Goal: Information Seeking & Learning: Compare options

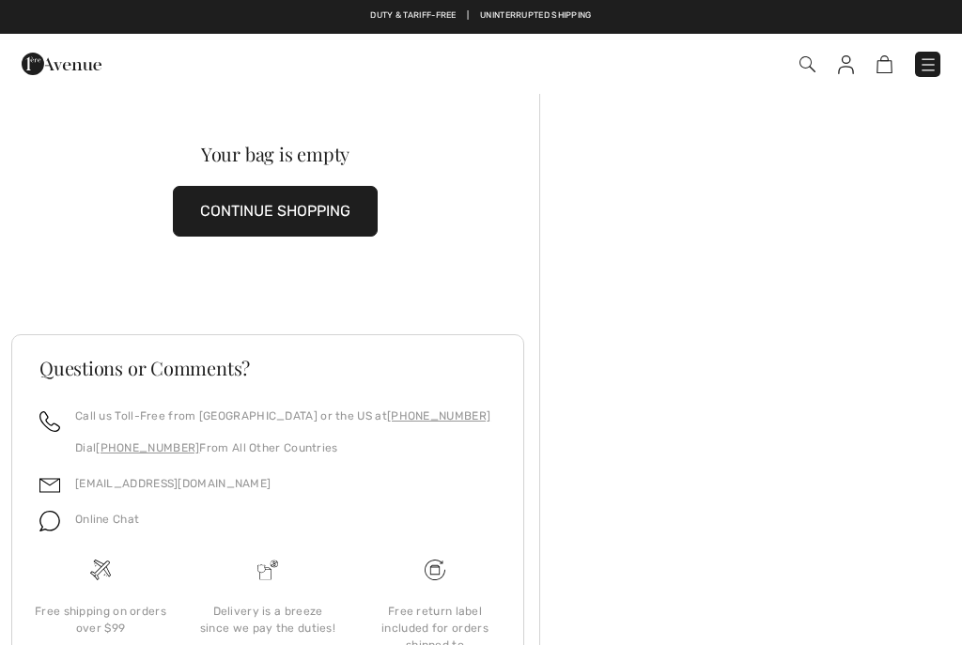
click at [301, 224] on button "CONTINUE SHOPPING" at bounding box center [275, 211] width 205 height 51
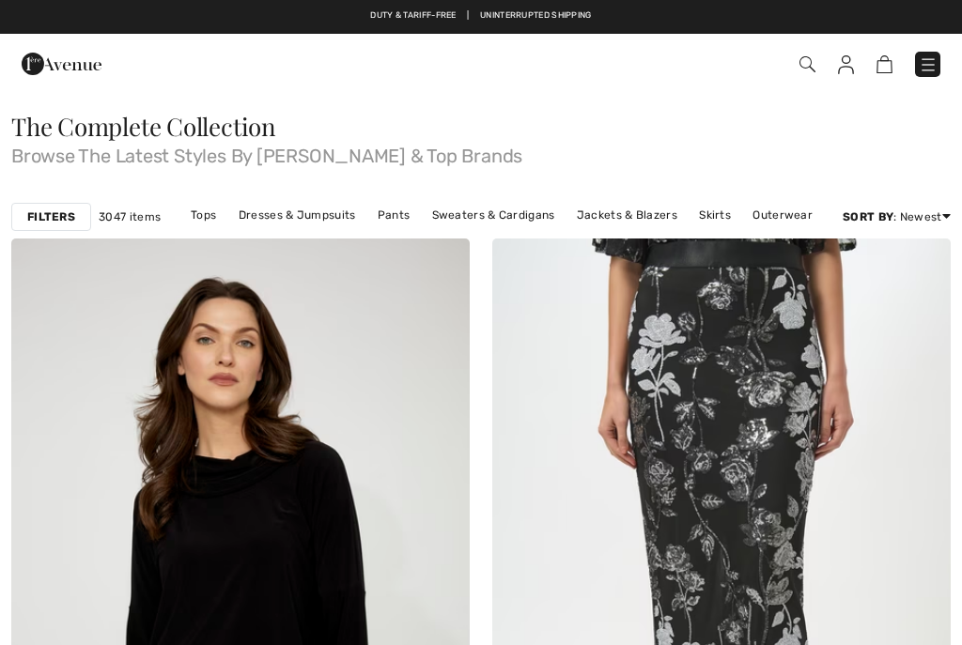
checkbox input "true"
click at [918, 73] on img at bounding box center [927, 64] width 19 height 19
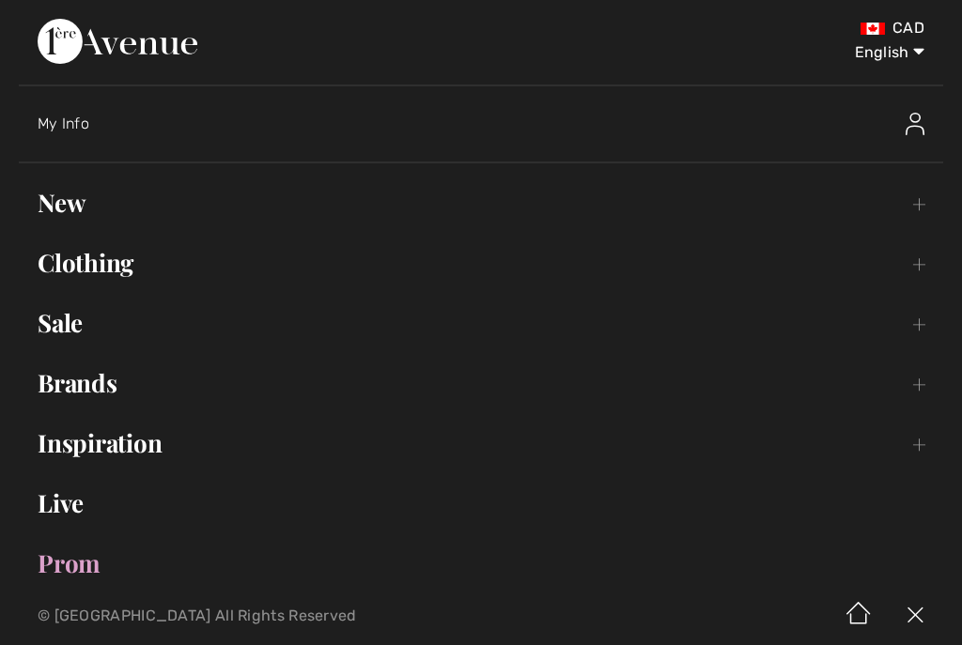
click at [83, 122] on span "My Info" at bounding box center [64, 124] width 52 height 18
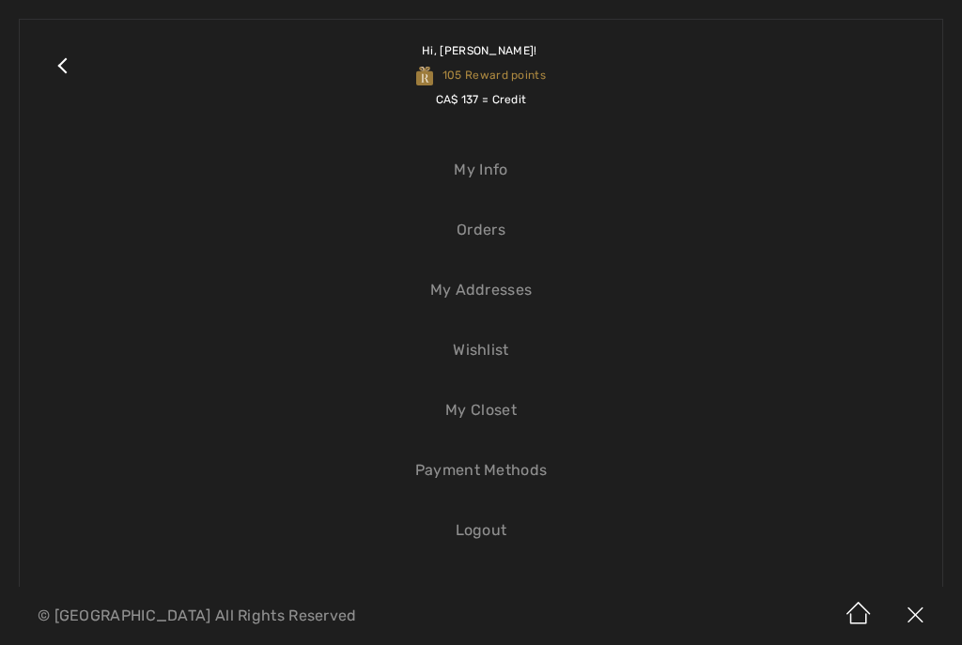
click at [515, 357] on link "Wishlist" at bounding box center [481, 350] width 885 height 41
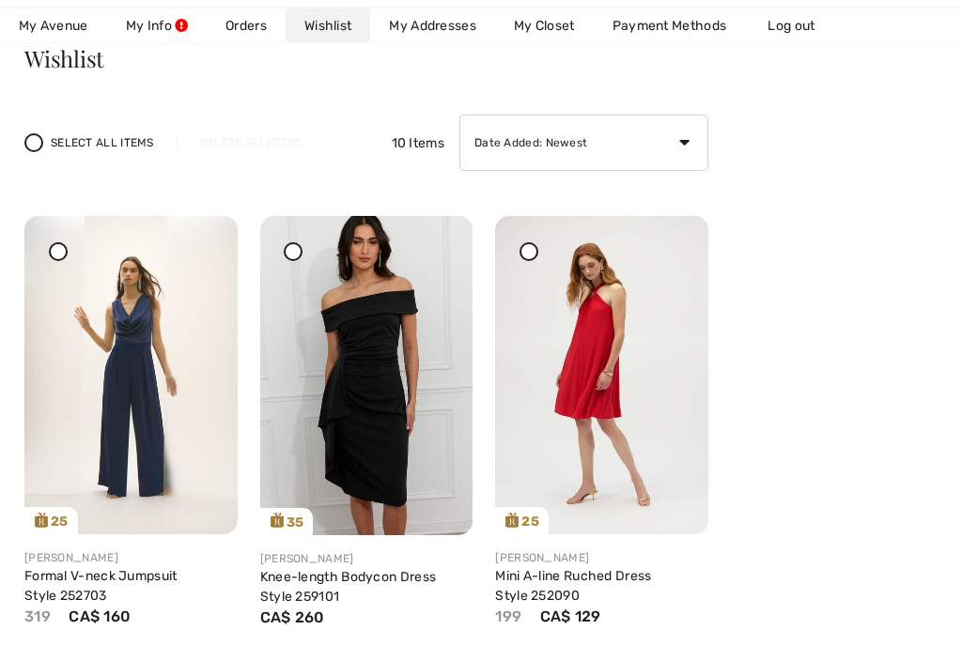
scroll to position [162, 0]
click at [143, 417] on img at bounding box center [130, 375] width 213 height 318
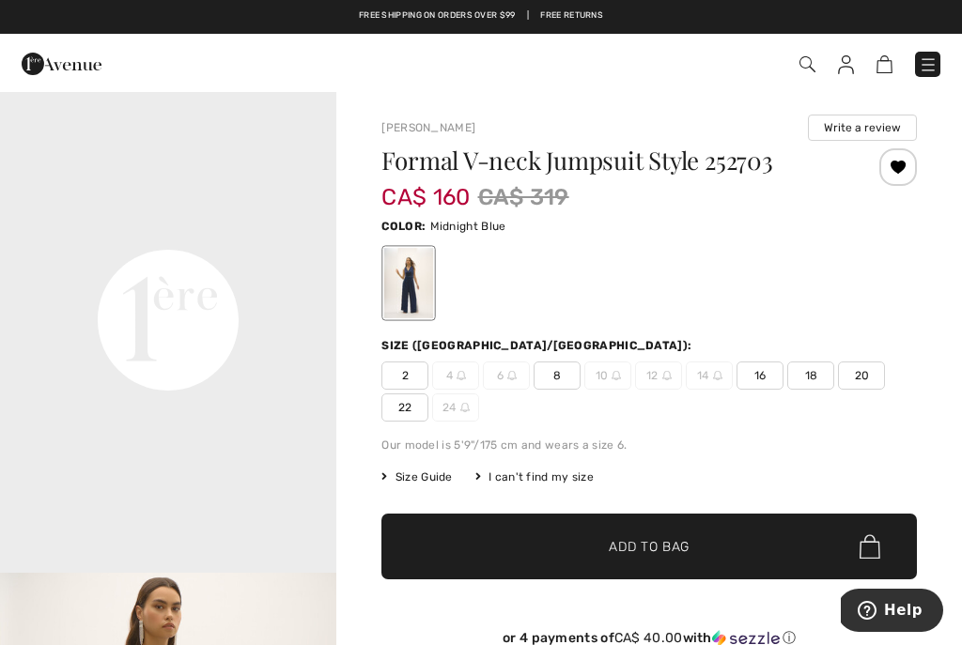
scroll to position [1016, 0]
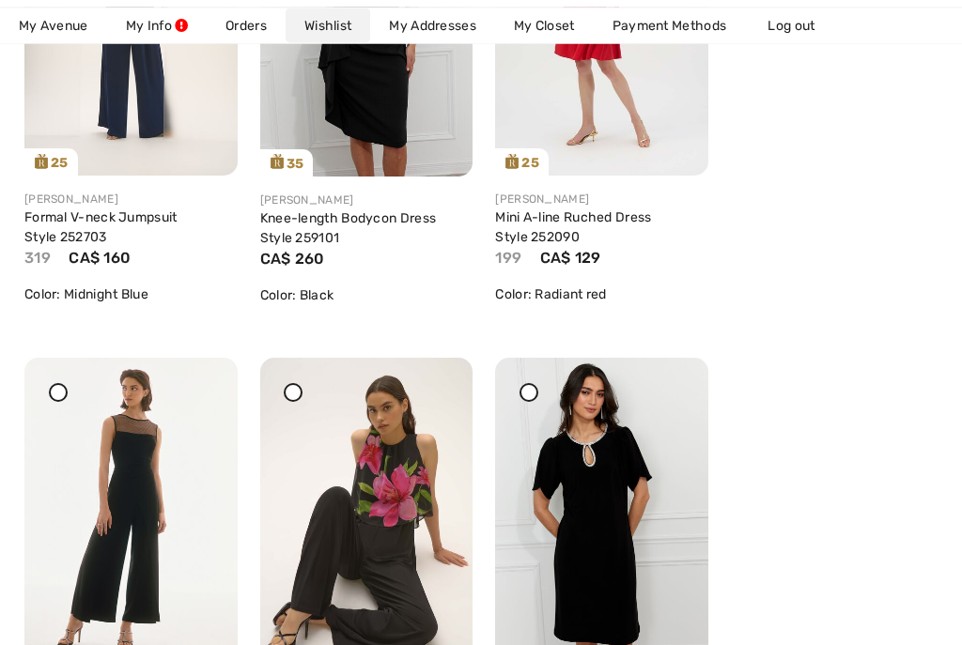
scroll to position [520, 0]
click at [152, 561] on img at bounding box center [130, 517] width 213 height 318
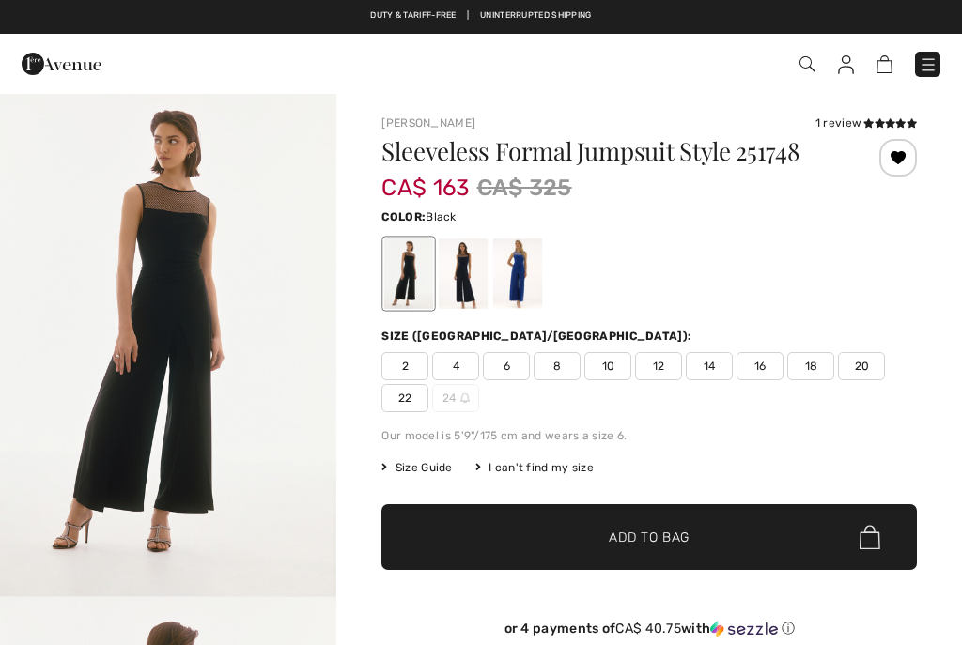
checkbox input "true"
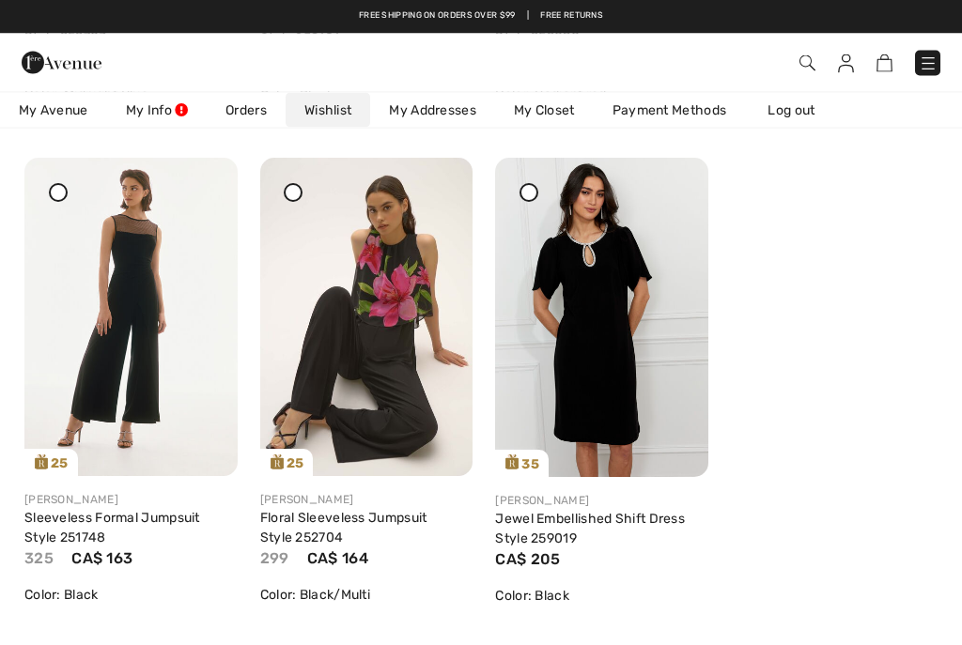
scroll to position [720, 0]
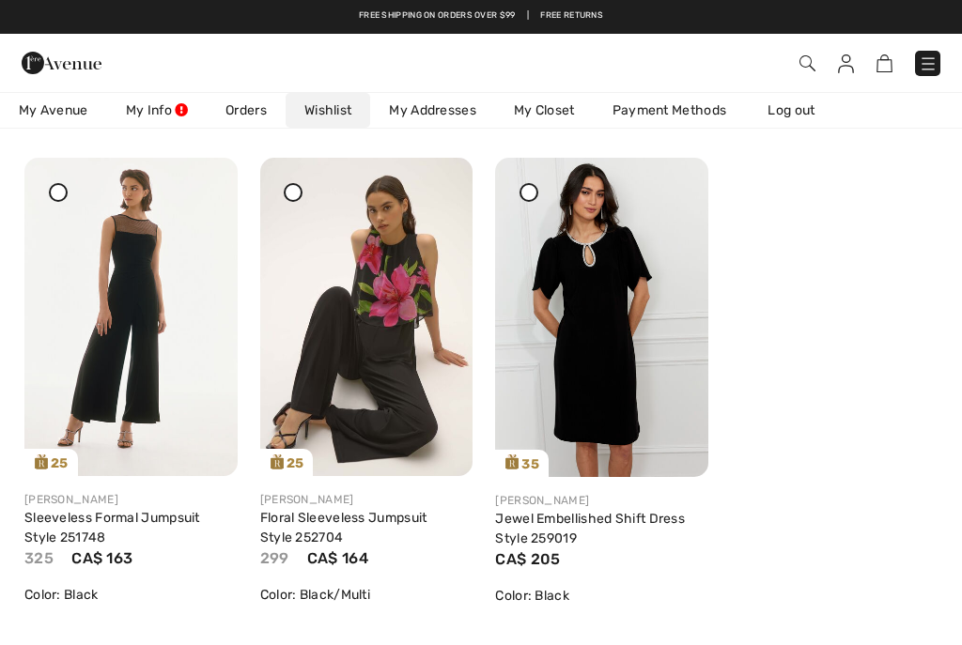
click at [581, 340] on img at bounding box center [601, 317] width 213 height 319
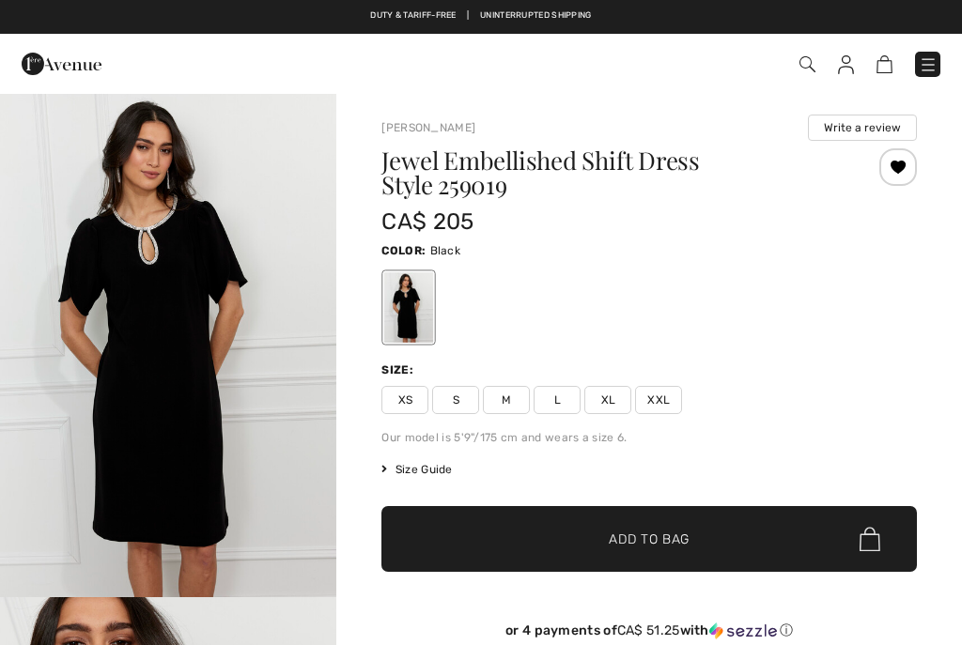
checkbox input "true"
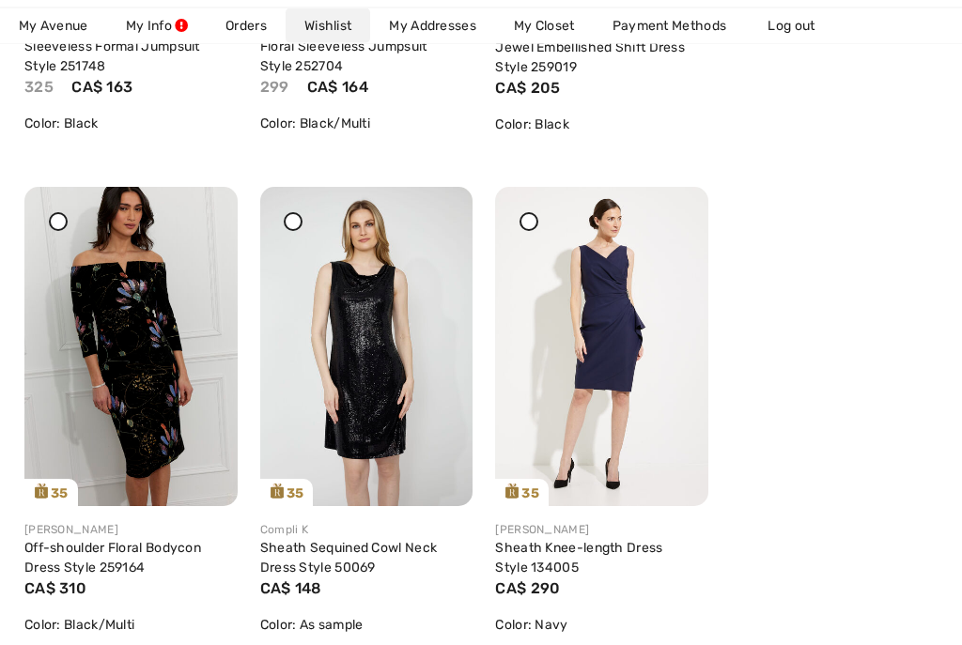
scroll to position [1192, 0]
click at [618, 381] on img at bounding box center [601, 346] width 213 height 319
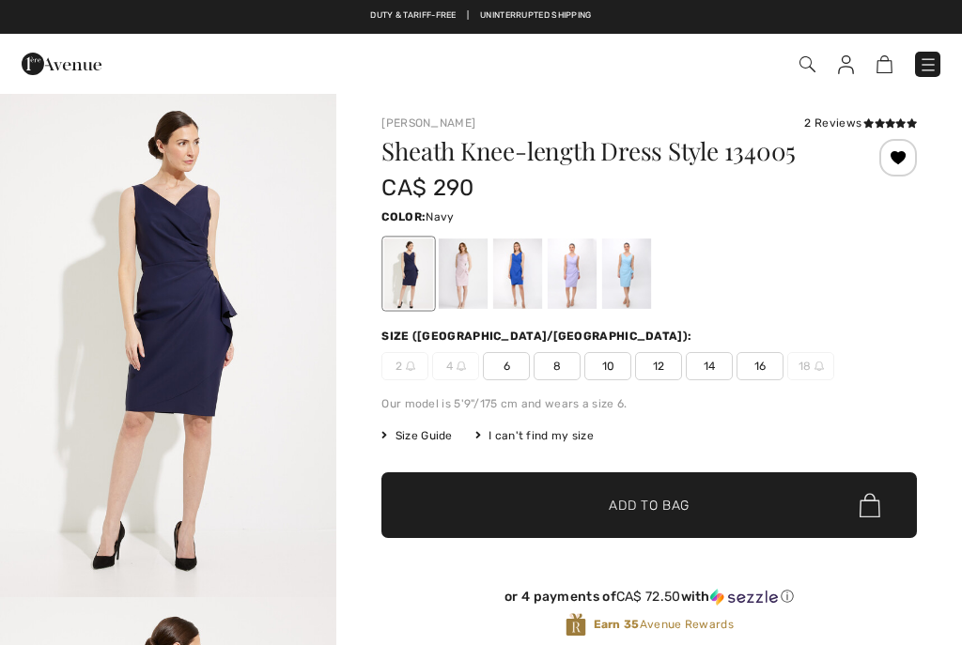
checkbox input "true"
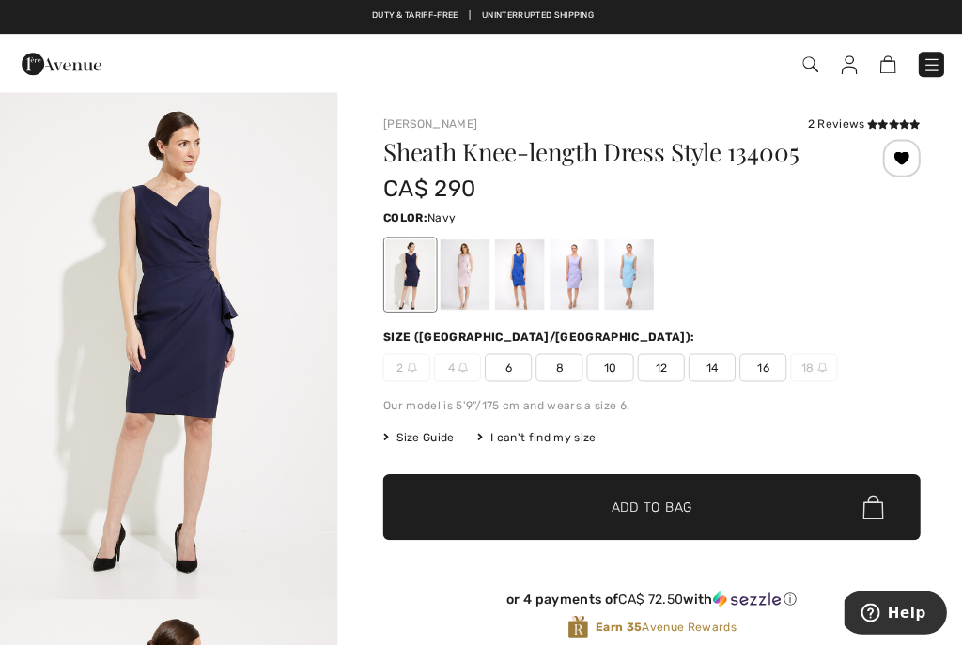
click at [246, 501] on img "1 / 5" at bounding box center [168, 344] width 336 height 505
click at [224, 423] on img "1 / 5" at bounding box center [168, 344] width 336 height 505
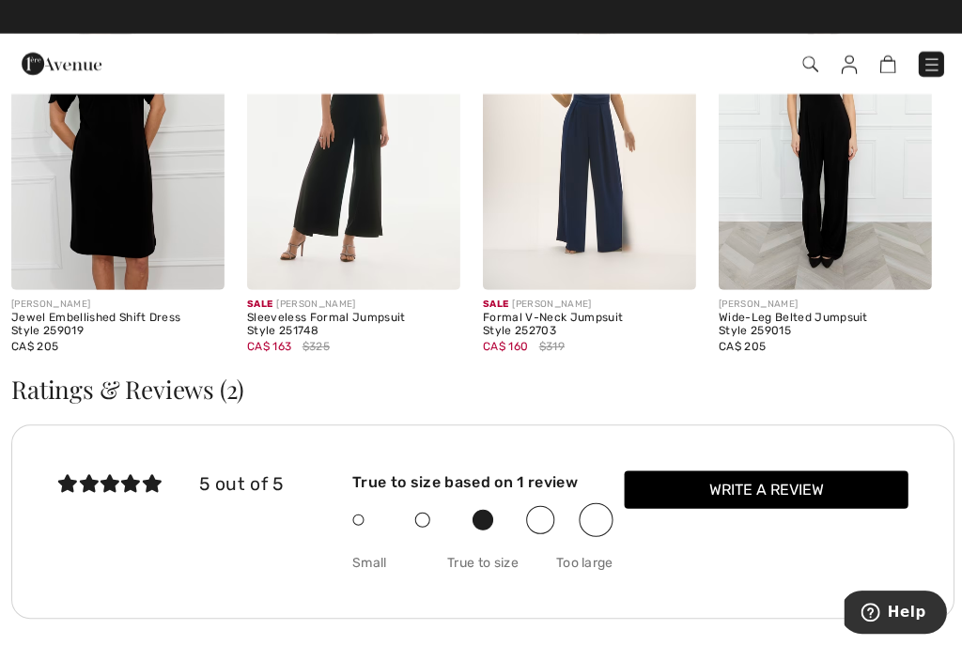
scroll to position [2038, 0]
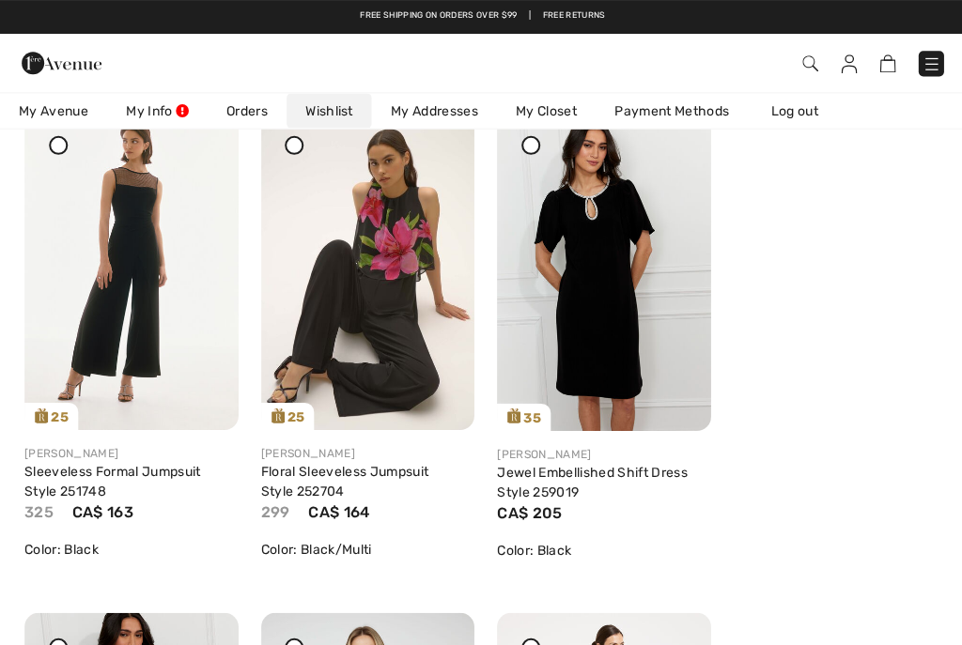
scroll to position [744, 0]
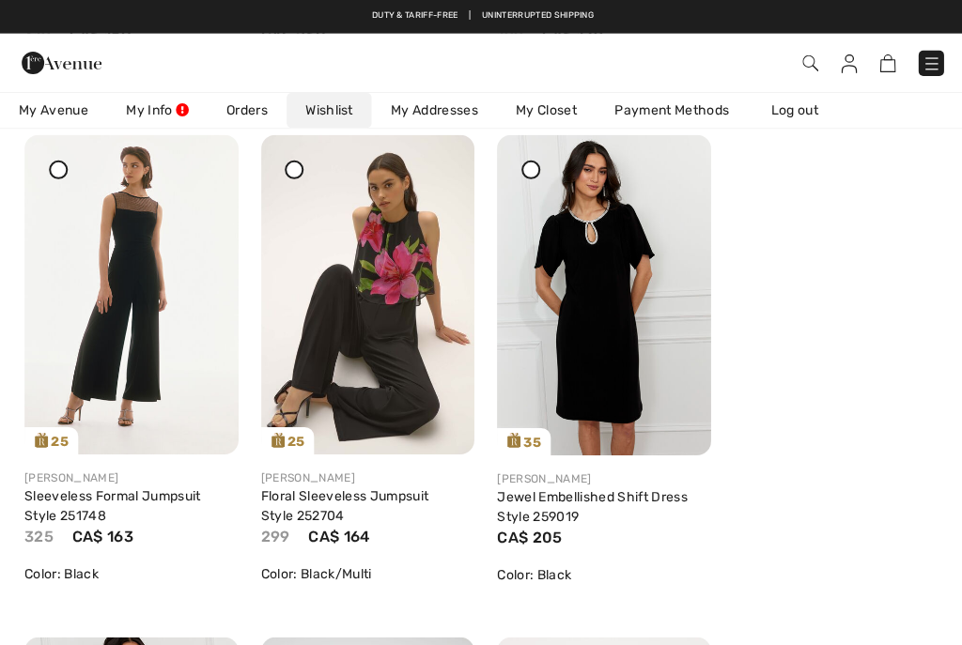
click at [377, 334] on img at bounding box center [366, 293] width 213 height 318
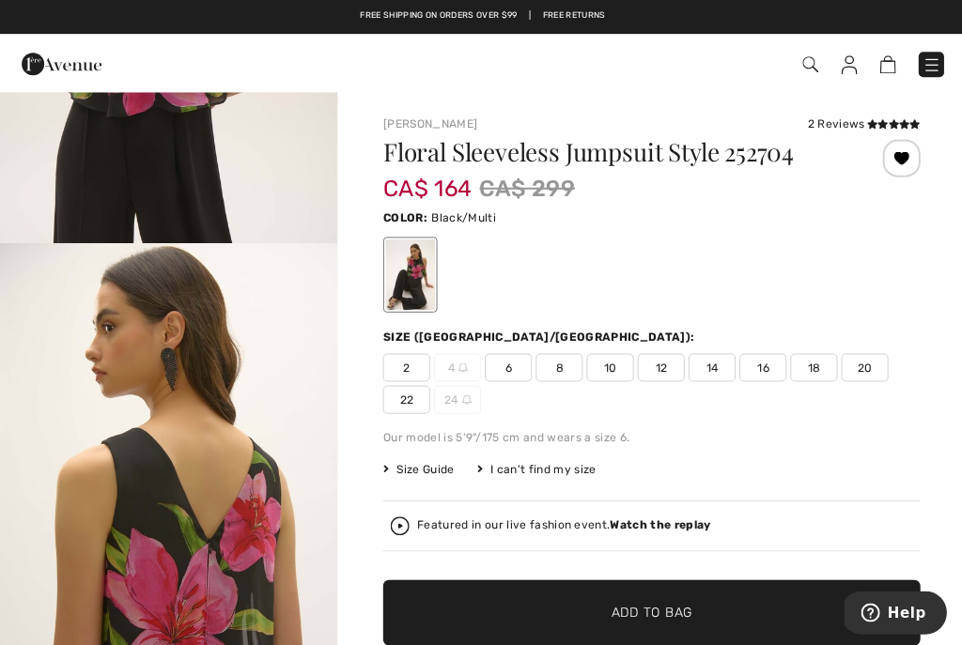
scroll to position [1848, 0]
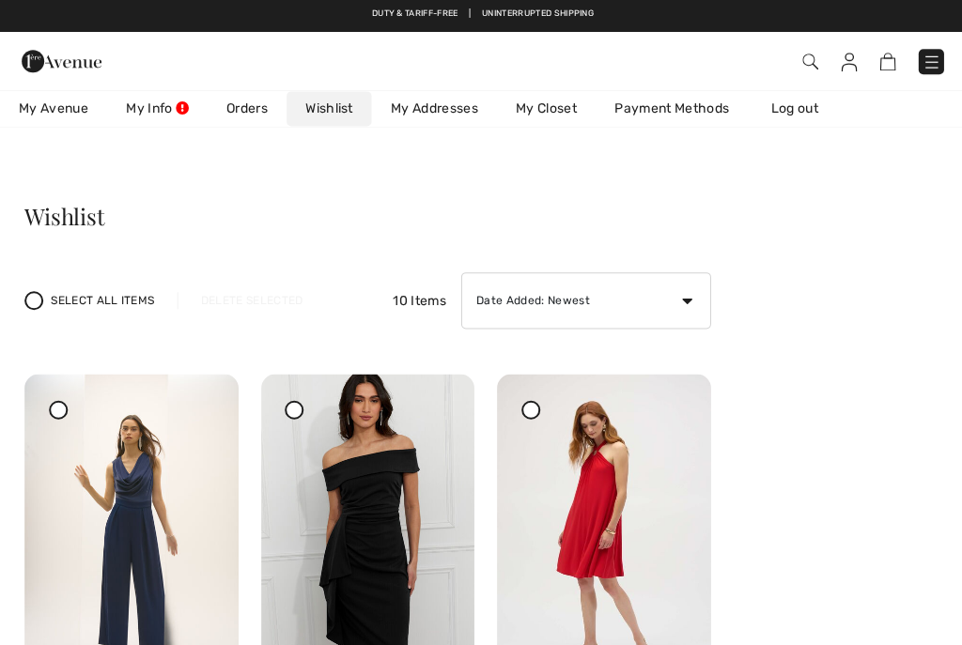
scroll to position [5, 0]
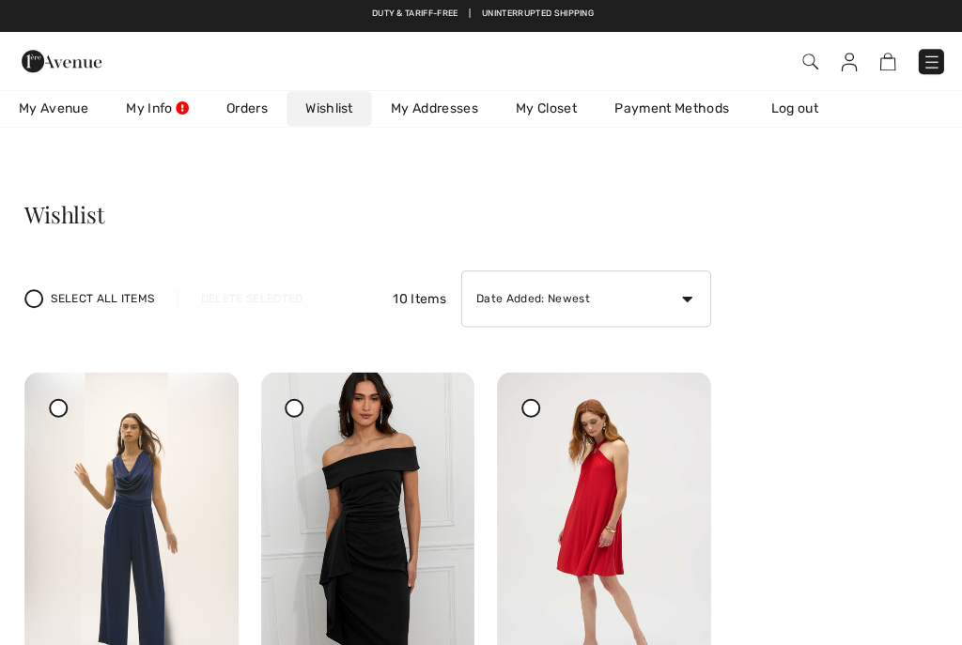
click at [387, 561] on img at bounding box center [366, 532] width 213 height 319
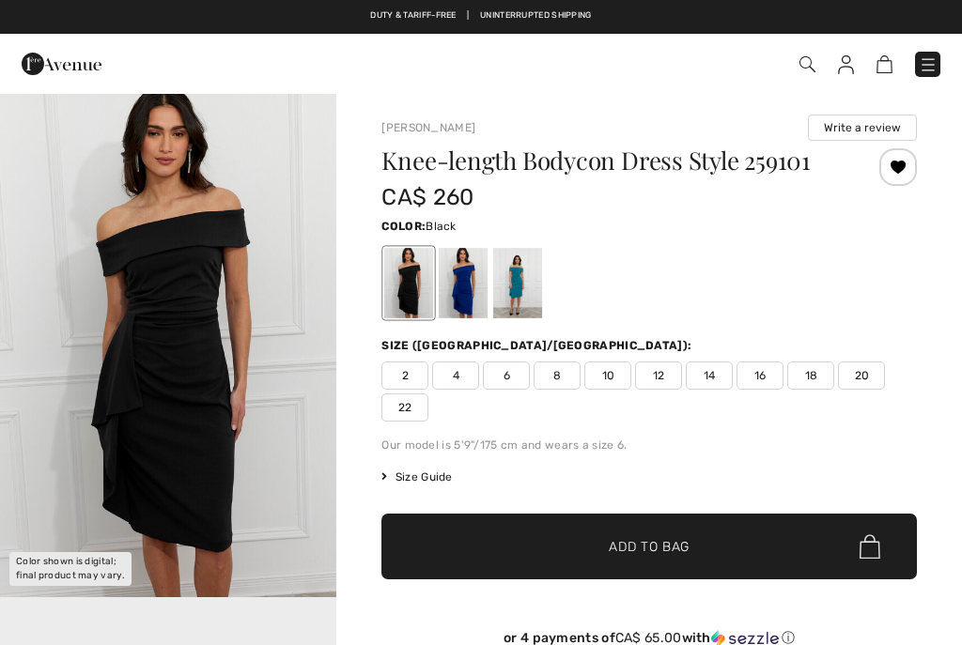
checkbox input "true"
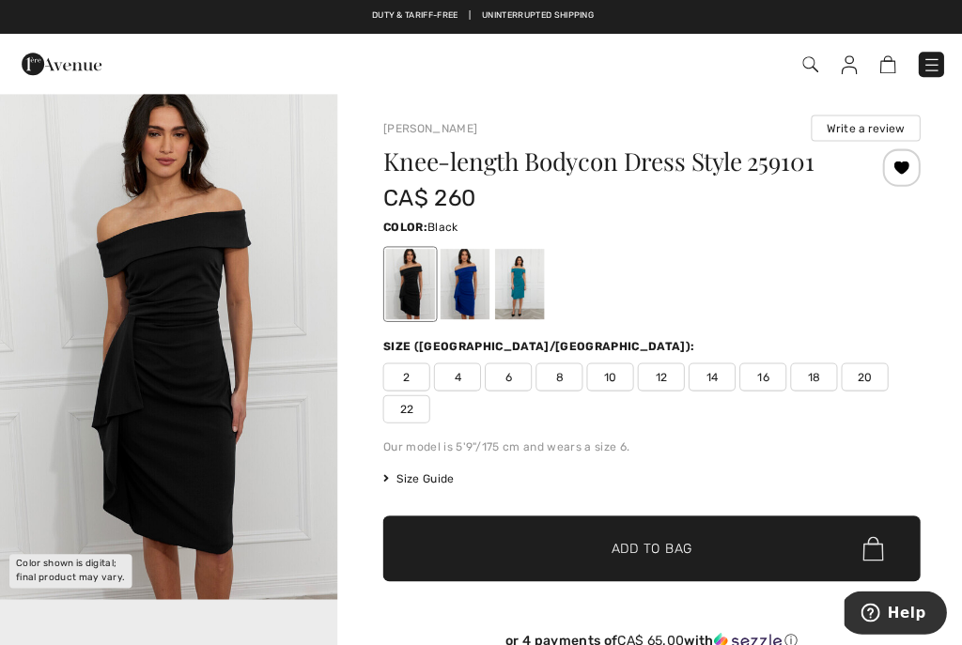
click at [190, 370] on img "1 / 1" at bounding box center [168, 344] width 336 height 505
click at [255, 524] on img "1 / 1" at bounding box center [168, 344] width 336 height 505
click at [457, 294] on div at bounding box center [463, 283] width 49 height 70
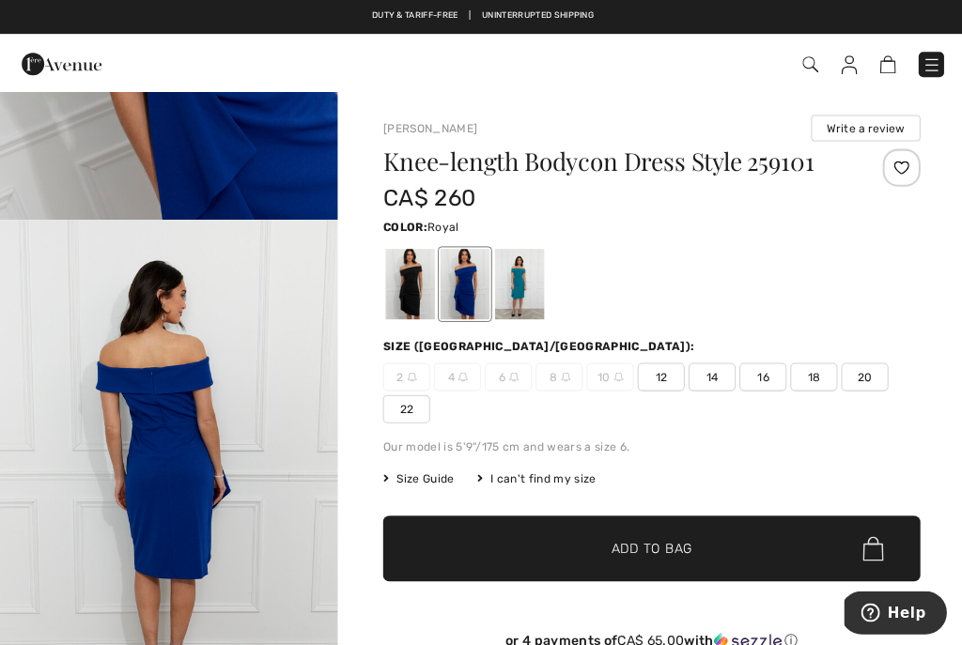
scroll to position [932, 0]
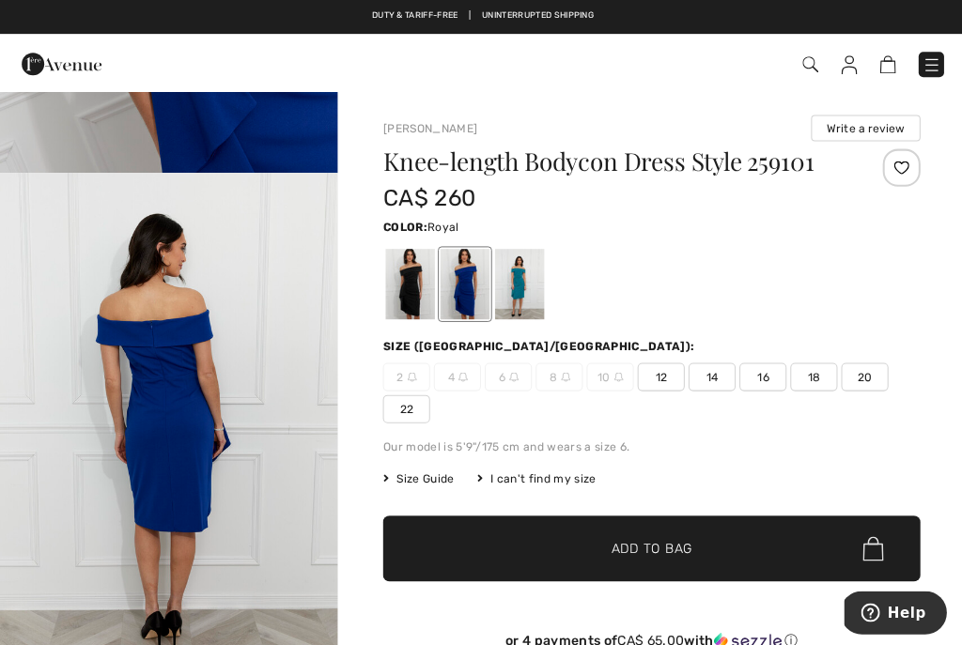
click at [296, 518] on img "3 / 4" at bounding box center [168, 424] width 336 height 505
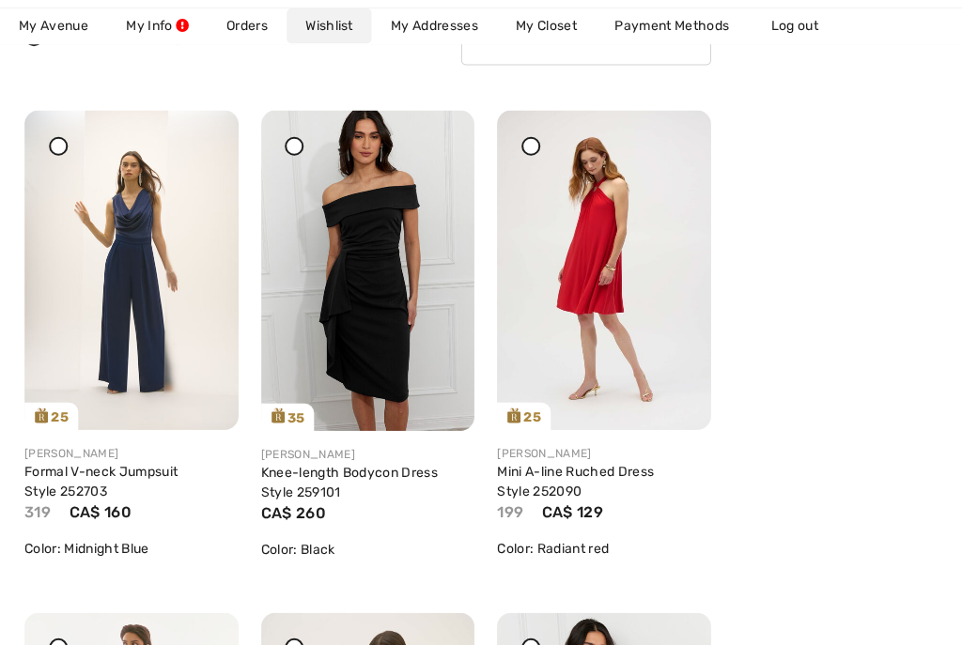
scroll to position [270, 0]
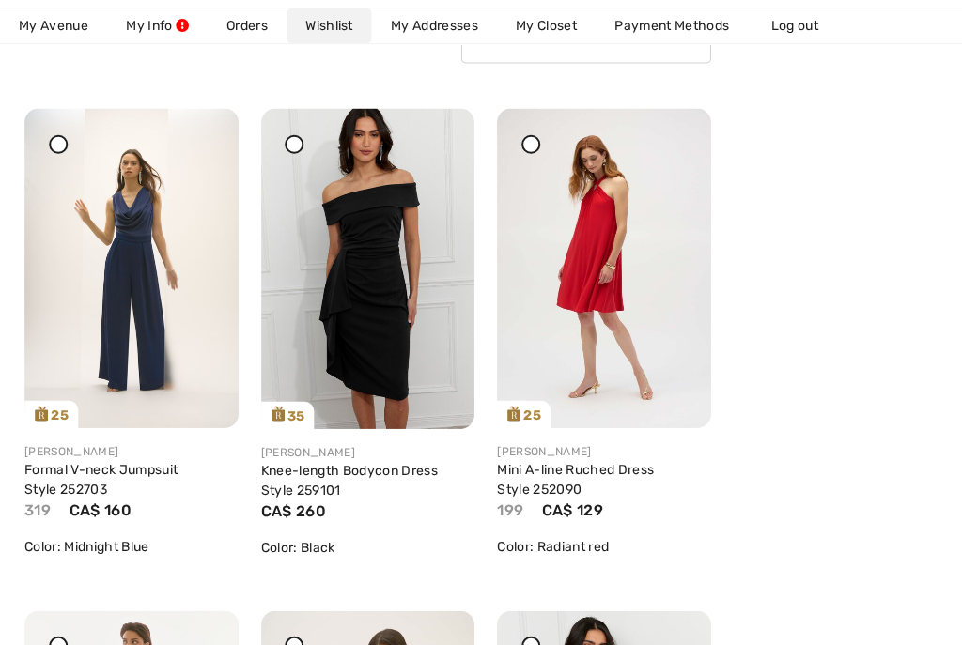
click at [147, 310] on img at bounding box center [130, 267] width 213 height 318
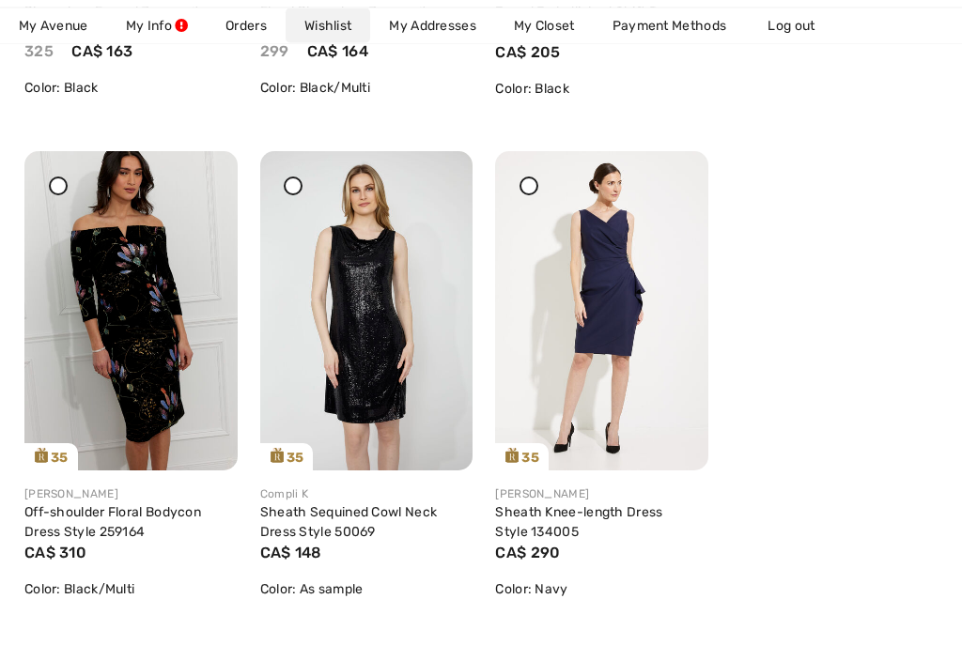
scroll to position [1263, 0]
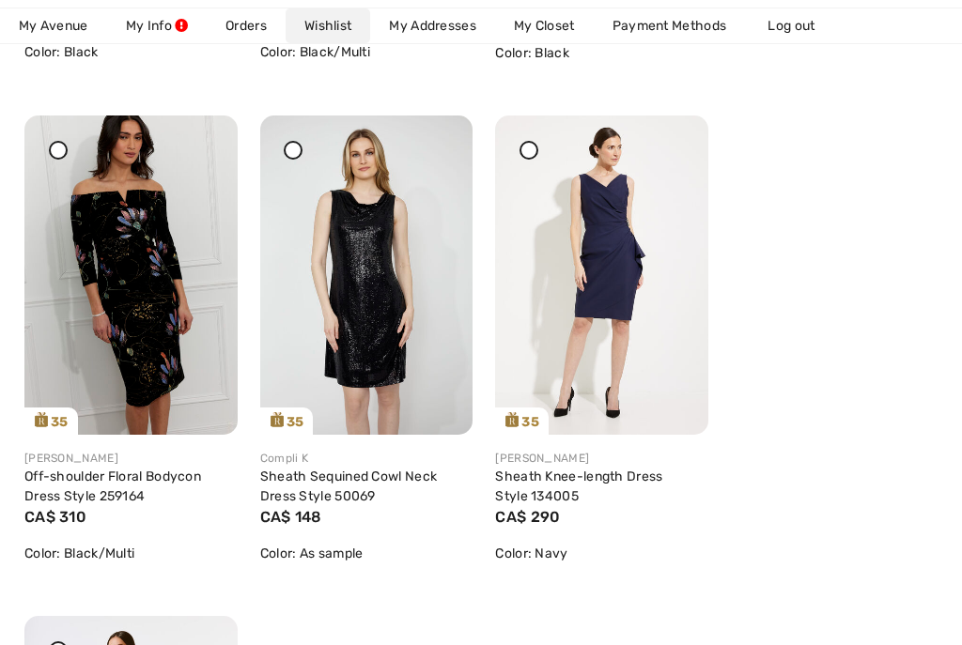
click at [143, 299] on img at bounding box center [130, 275] width 213 height 319
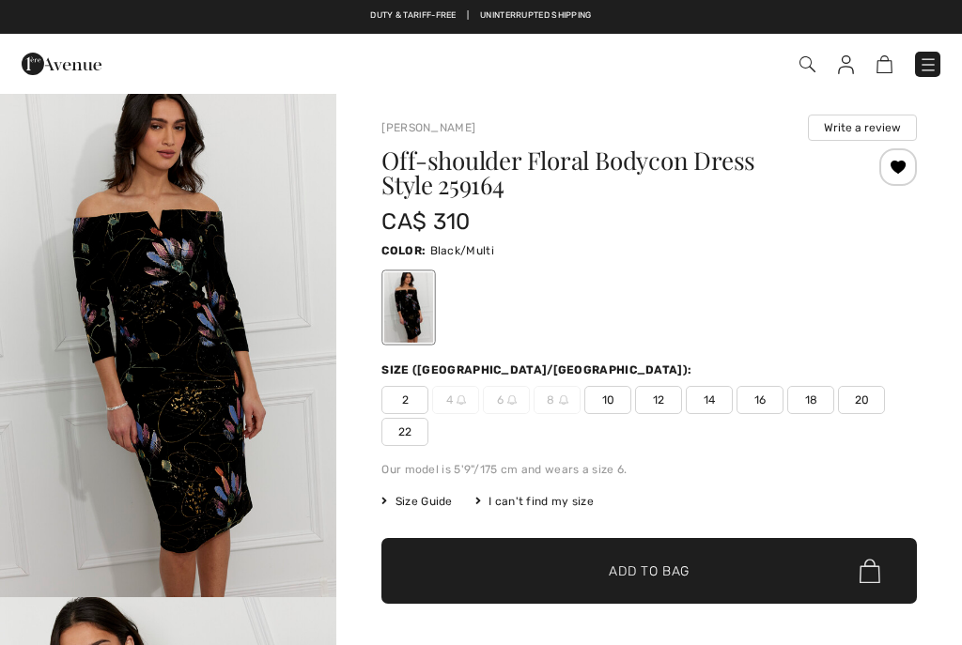
checkbox input "true"
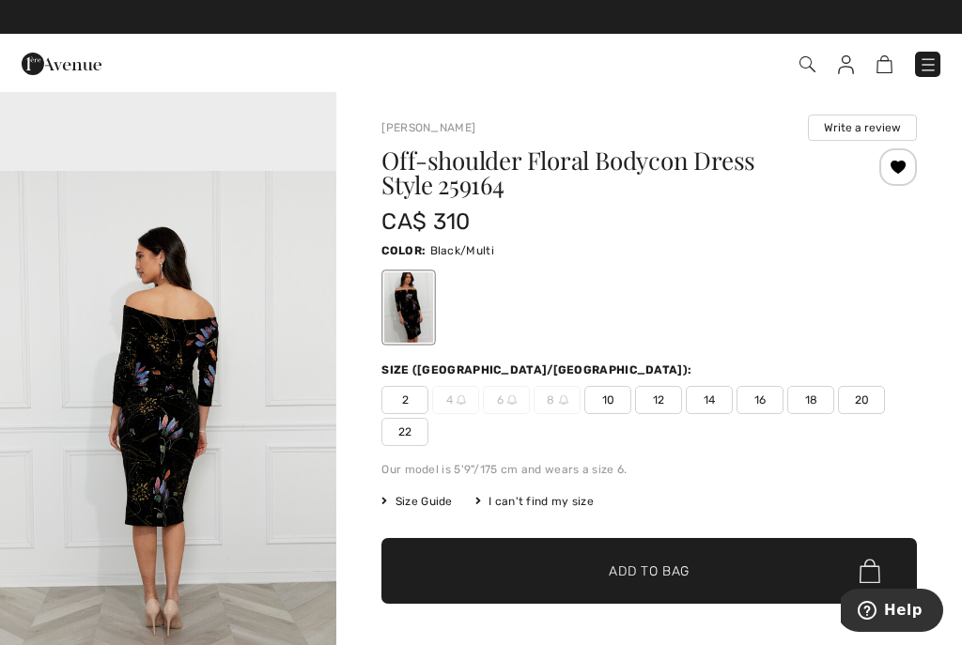
scroll to position [1537, 0]
click at [263, 491] on img "3 / 4" at bounding box center [168, 423] width 336 height 505
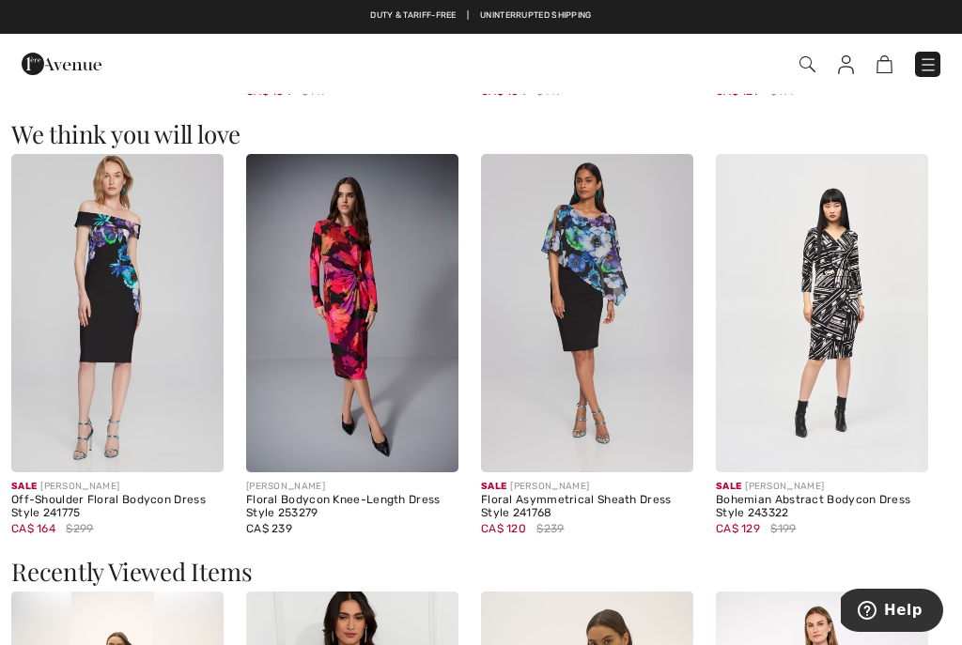
scroll to position [1463, 0]
